Goal: Register for event/course

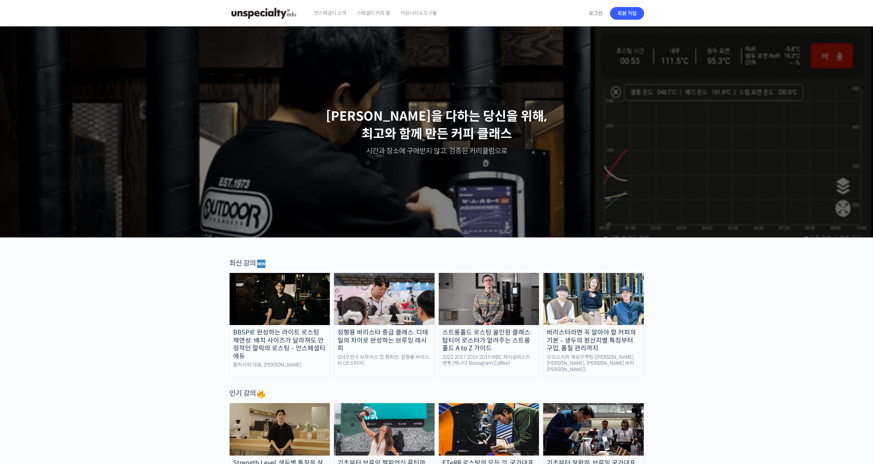
drag, startPoint x: 246, startPoint y: 263, endPoint x: 326, endPoint y: 268, distance: 80.0
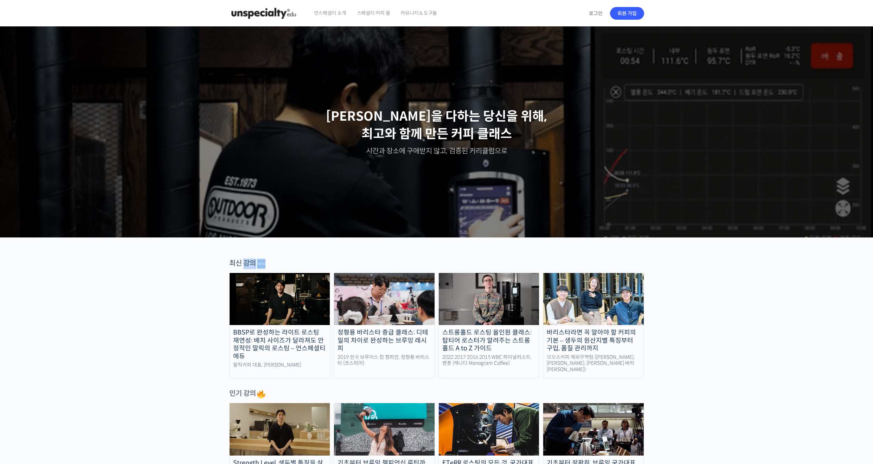
click at [326, 268] on div "최신 강의" at bounding box center [436, 263] width 415 height 11
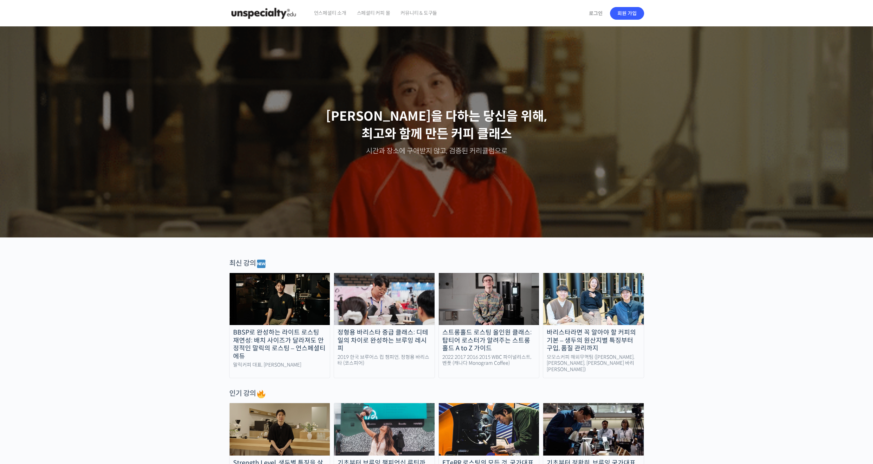
click at [327, 14] on span "언스페셜티 소개" at bounding box center [330, 13] width 32 height 27
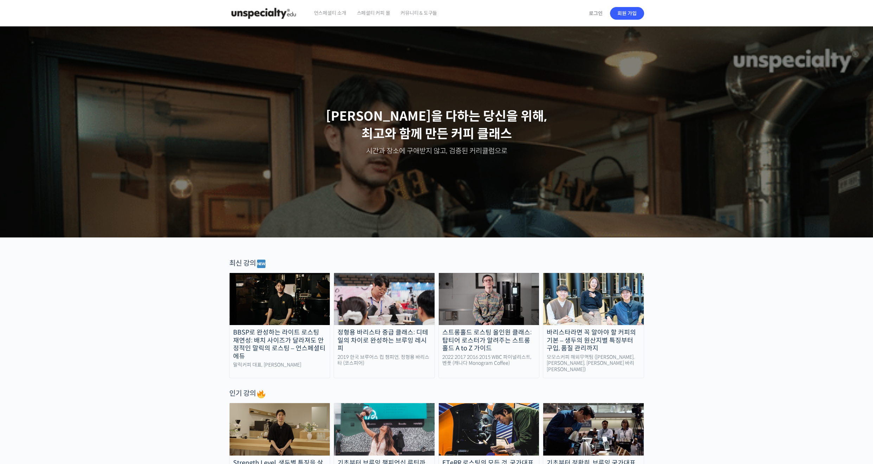
click at [418, 11] on span "커뮤니티 & 도구들" at bounding box center [418, 13] width 37 height 27
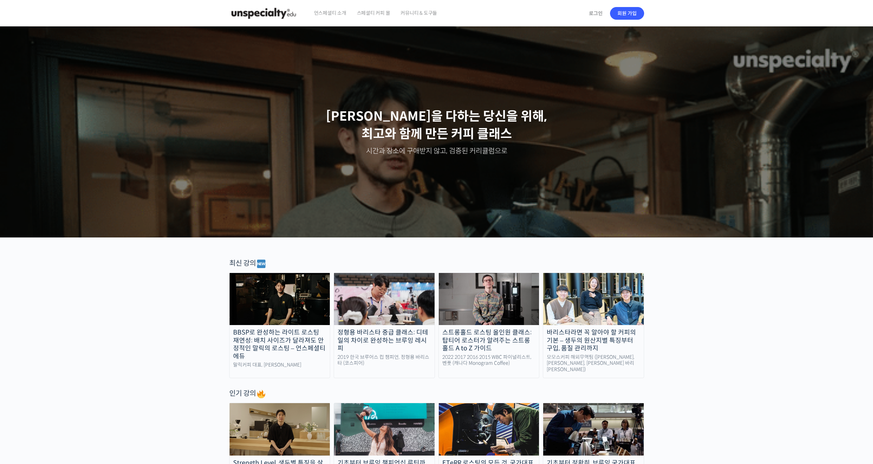
drag, startPoint x: 296, startPoint y: 82, endPoint x: 614, endPoint y: 192, distance: 336.6
click at [614, 192] on div "Slider" at bounding box center [437, 131] width 422 height 211
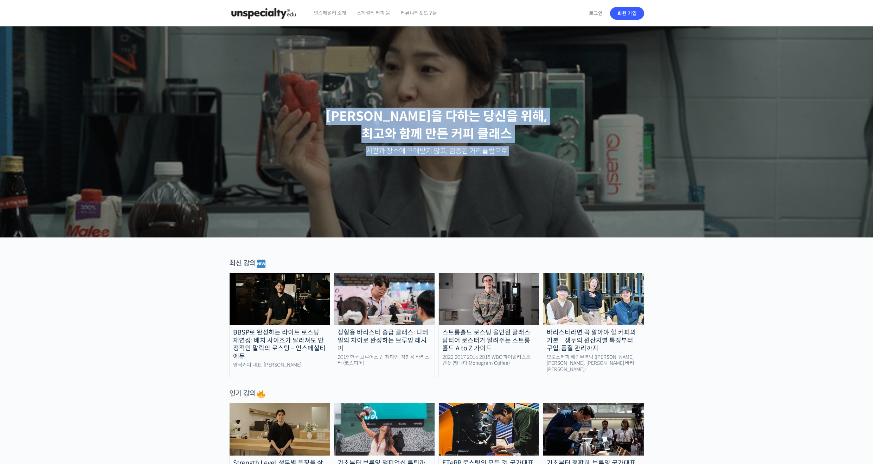
drag, startPoint x: 564, startPoint y: 156, endPoint x: 597, endPoint y: 169, distance: 35.6
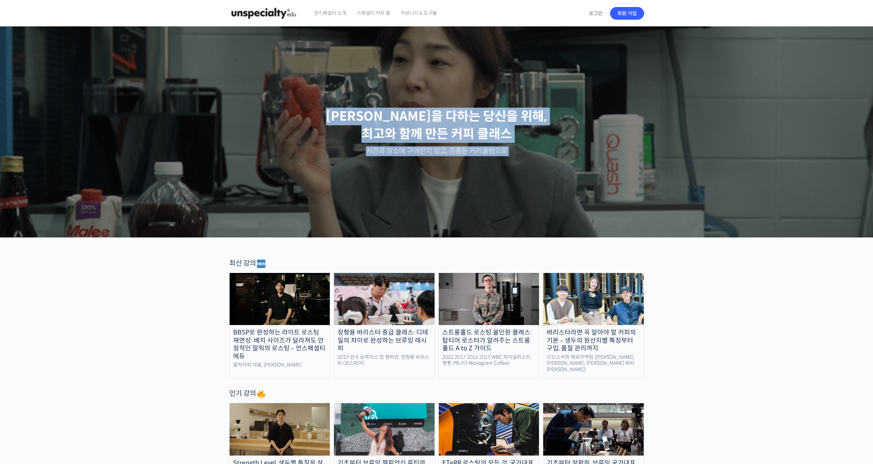
click at [597, 169] on div "최선을 다하는 당신을 위해, 최고와 함께 만든 커피 클래스 시간과 장소에 구애받지 않고, 검증된 커리큘럼으로 주성현 로스터님 Benjamin …" at bounding box center [436, 131] width 873 height 211
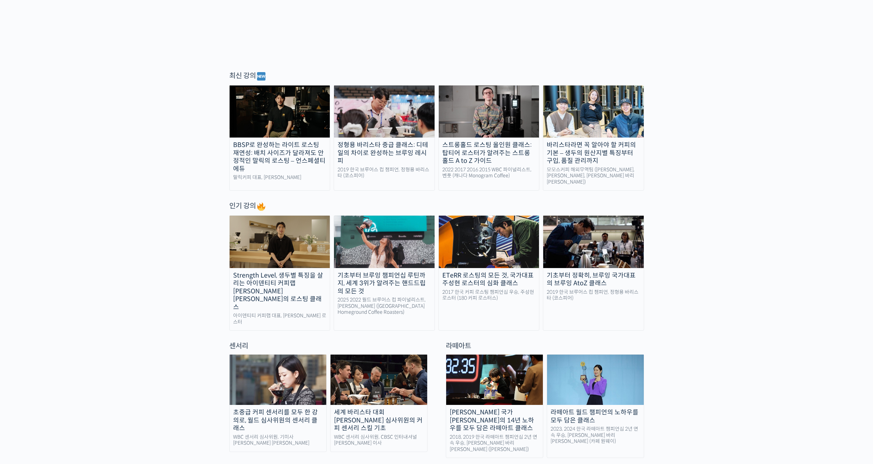
click at [285, 140] on link "BBSP로 완성하는 라이트 로스팅 재연성: 배치 사이즈가 달라져도 안정적인 말릭의 로스팅 – 언스페셜티 에듀 말릭커피 대표, 최철 로스터" at bounding box center [279, 137] width 101 height 105
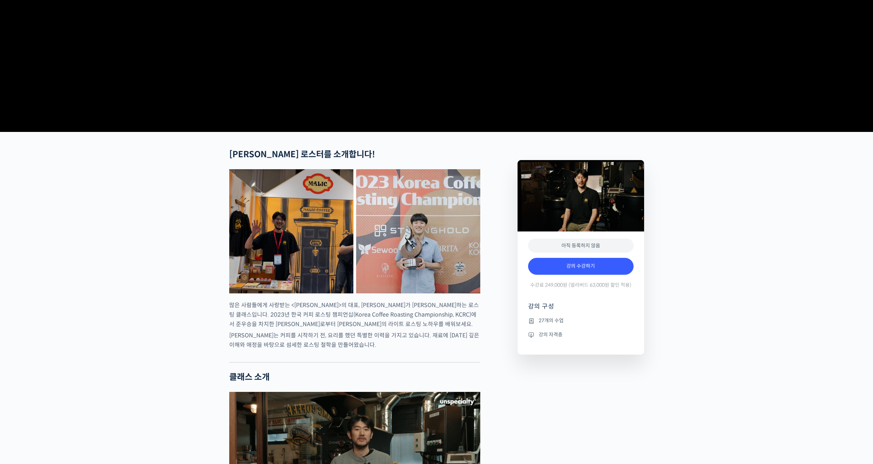
scroll to position [187, 0]
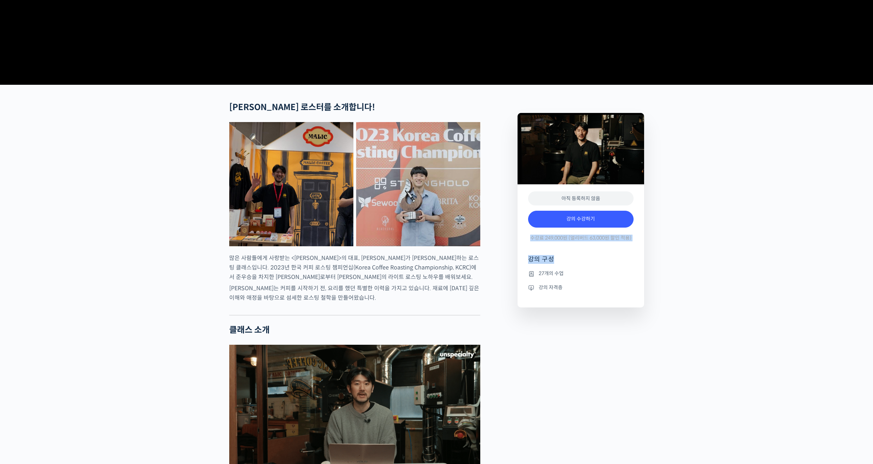
drag, startPoint x: 526, startPoint y: 260, endPoint x: 640, endPoint y: 275, distance: 114.2
click at [640, 275] on div "아직 등록하지 않음 강의 수강하기 수강료 249,000원 (얼리버드 63,000원 할인 적용) 강의 구성 27개의 수업 강의 자격증" at bounding box center [581, 245] width 127 height 123
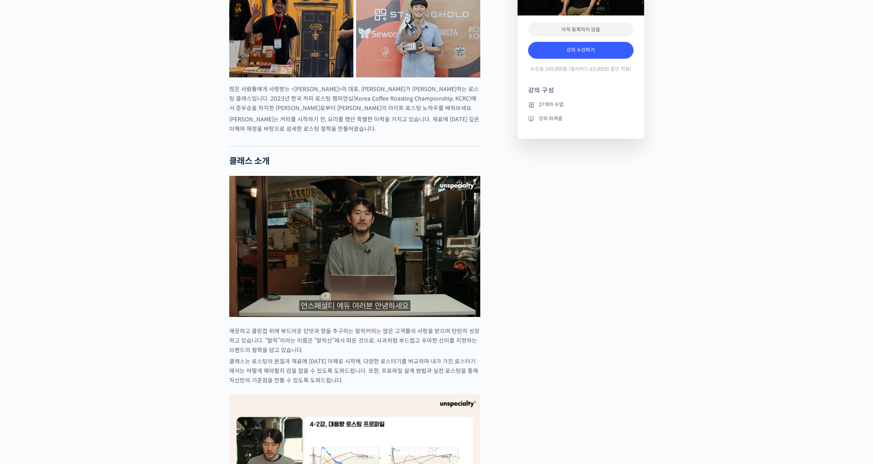
scroll to position [375, 0]
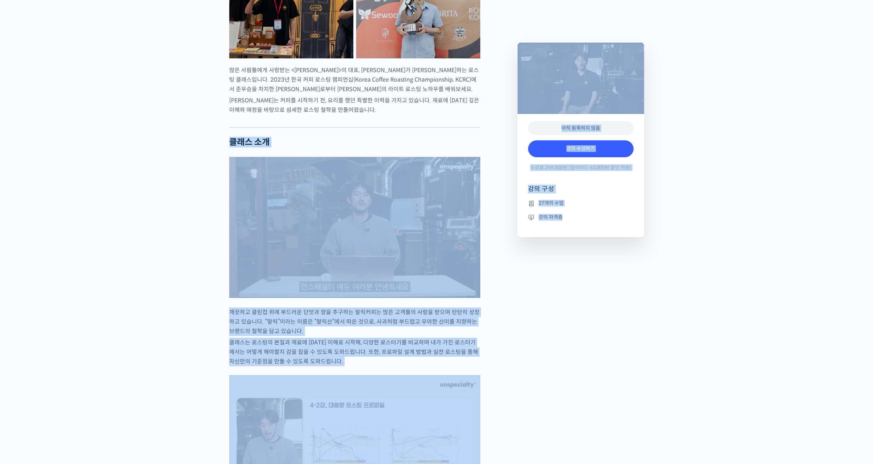
drag, startPoint x: 229, startPoint y: 171, endPoint x: 511, endPoint y: 333, distance: 325.9
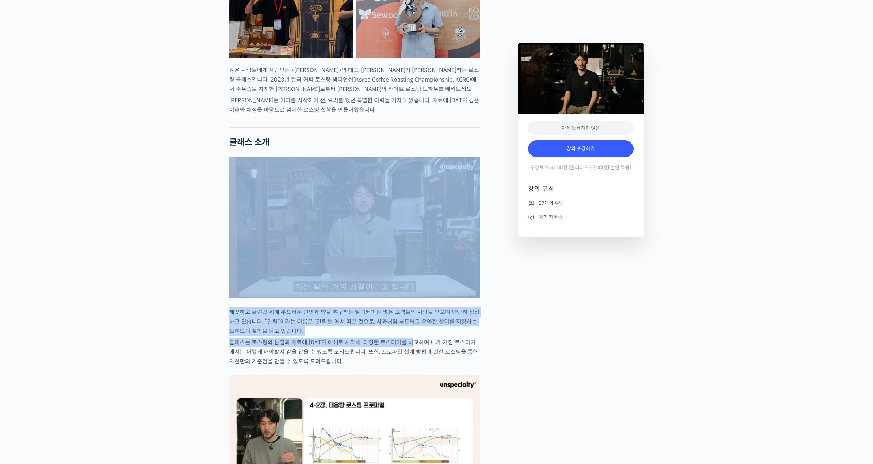
drag, startPoint x: 327, startPoint y: 328, endPoint x: 205, endPoint y: 202, distance: 175.5
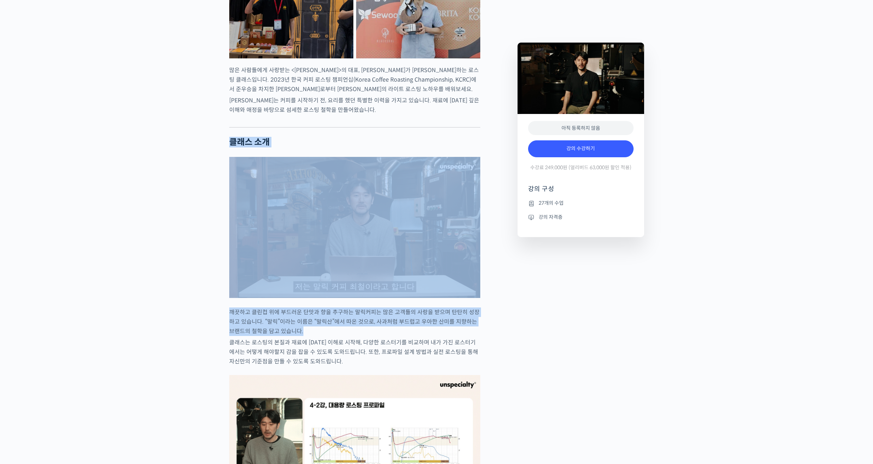
drag, startPoint x: 258, startPoint y: 200, endPoint x: 437, endPoint y: 360, distance: 240.0
click at [437, 336] on p "깨끗하고 클린컵 위에 부드러운 단맛과 향을 추구하는 말릭커피는 많은 고객들의 사랑을 받으며 탄탄히 성장하고 있습니다. “말릭”이라는 이름은 “…" at bounding box center [354, 321] width 251 height 28
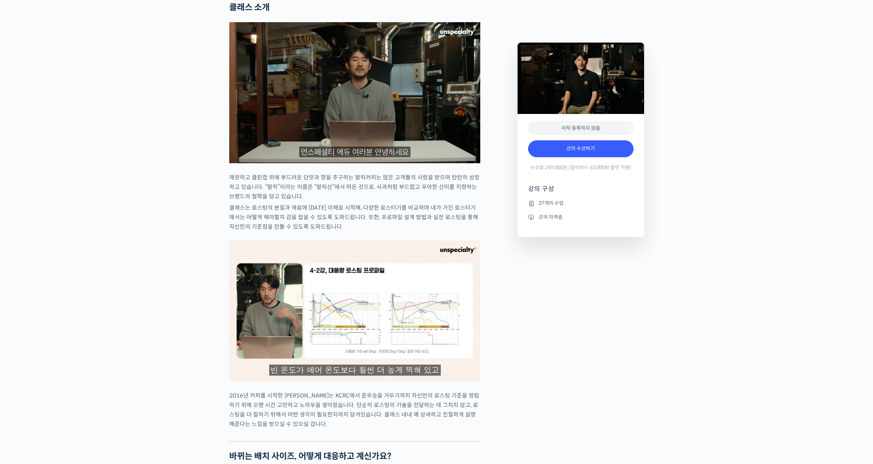
scroll to position [281, 0]
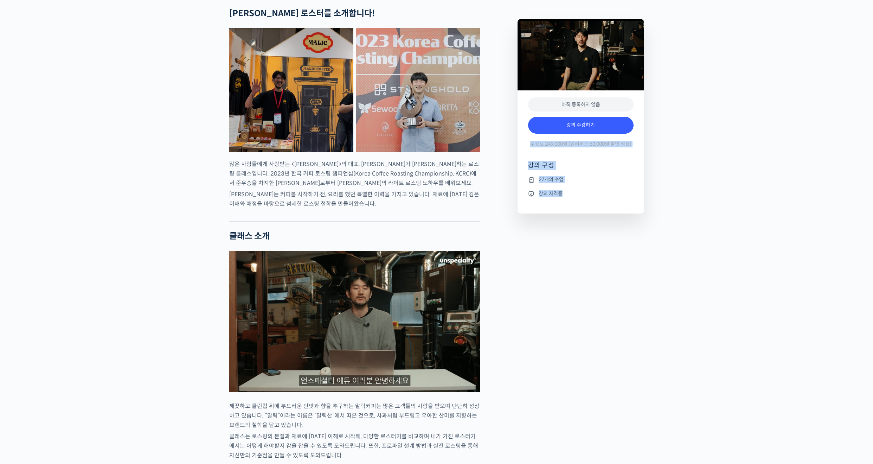
drag, startPoint x: 529, startPoint y: 170, endPoint x: 622, endPoint y: 231, distance: 111.3
click at [622, 214] on div "아직 등록하지 않음 강의 수강하기 수강료 249,000원 (얼리버드 63,000원 할인 적용) 강의 구성 27개의 수업 강의 자격증" at bounding box center [581, 151] width 127 height 123
click at [616, 214] on ul "27개의 수업 강의 자격증" at bounding box center [580, 194] width 105 height 38
drag, startPoint x: 598, startPoint y: 225, endPoint x: 526, endPoint y: 172, distance: 89.4
click at [526, 172] on div "아직 등록하지 않음 강의 수강하기 수강료 249,000원 (얼리버드 63,000원 할인 적용) 강의 구성 27개의 수업 강의 자격증" at bounding box center [581, 151] width 127 height 123
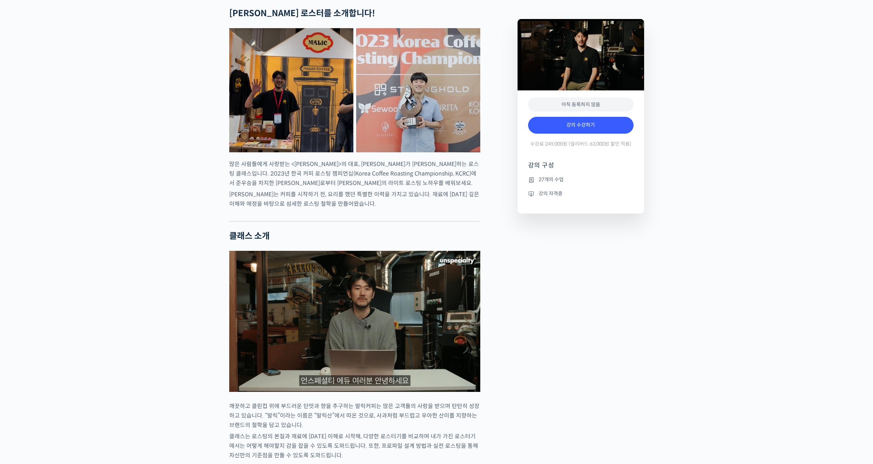
click at [526, 172] on div "아직 등록하지 않음 강의 수강하기 수강료 249,000원 (얼리버드 63,000원 할인 적용) 강의 구성 27개의 수업 강의 자격증" at bounding box center [581, 151] width 127 height 123
drag, startPoint x: 528, startPoint y: 168, endPoint x: 602, endPoint y: 219, distance: 90.4
click at [601, 214] on div "아직 등록하지 않음 강의 수강하기 수강료 249,000원 (얼리버드 63,000원 할인 적용) 강의 구성 27개의 수업 강의 자격증" at bounding box center [581, 151] width 127 height 123
click at [602, 198] on li "강의 자격증" at bounding box center [580, 193] width 105 height 8
drag, startPoint x: 575, startPoint y: 224, endPoint x: 519, endPoint y: 165, distance: 80.8
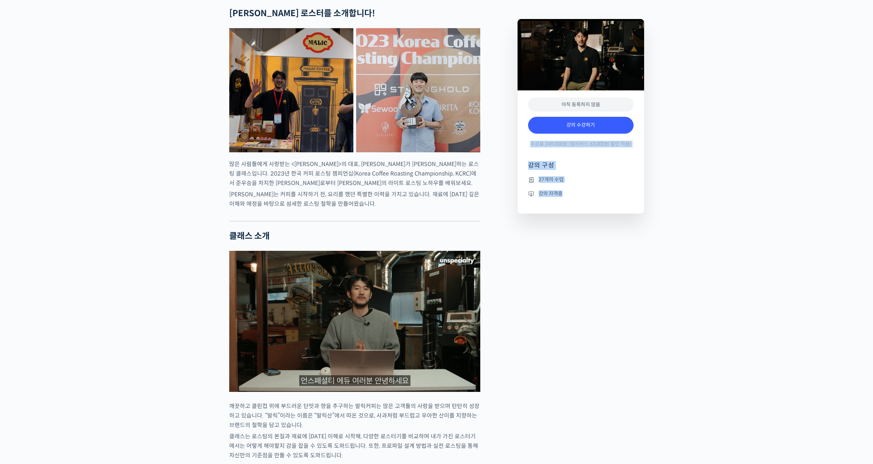
click at [519, 165] on div "아직 등록하지 않음 강의 수강하기 수강료 249,000원 (얼리버드 63,000원 할인 적용) 강의 구성 27개의 수업 강의 자격증" at bounding box center [581, 151] width 127 height 123
